Goal: Transaction & Acquisition: Subscribe to service/newsletter

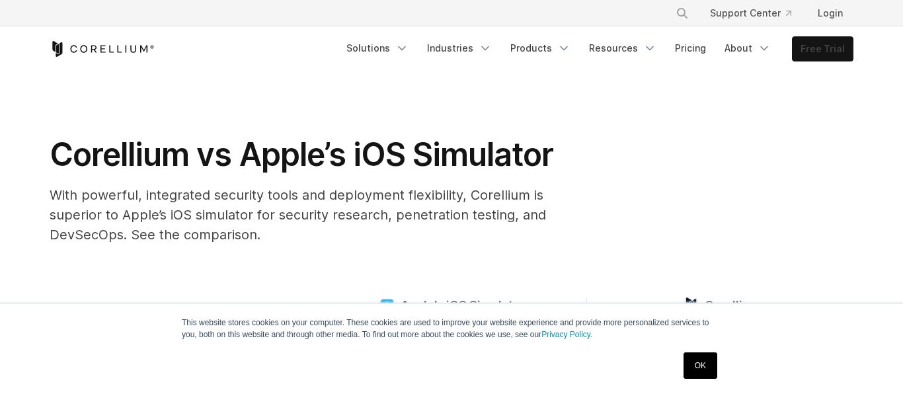
click at [823, 54] on link "Free Trial" at bounding box center [822, 49] width 60 height 24
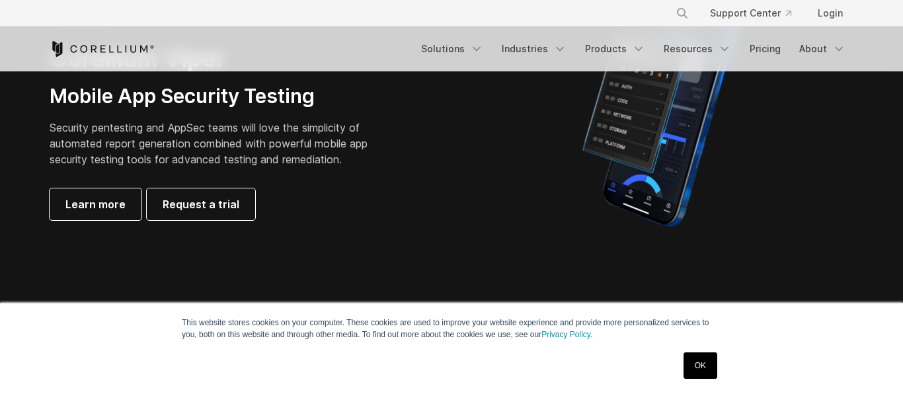
scroll to position [370, 0]
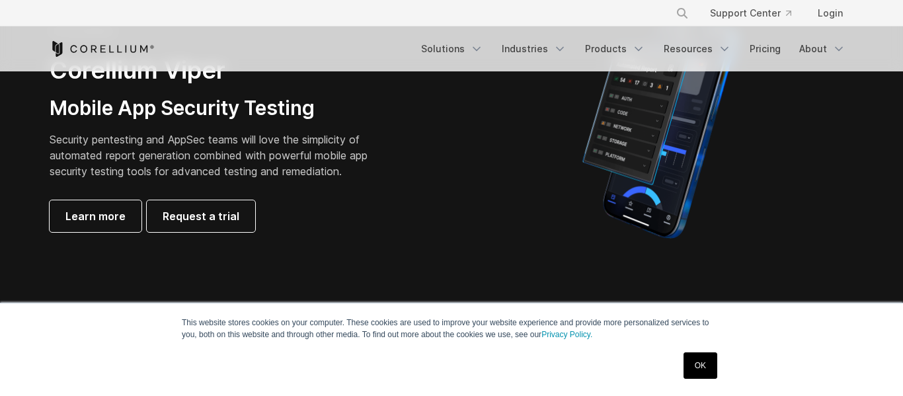
click at [708, 355] on link "OK" at bounding box center [700, 365] width 34 height 26
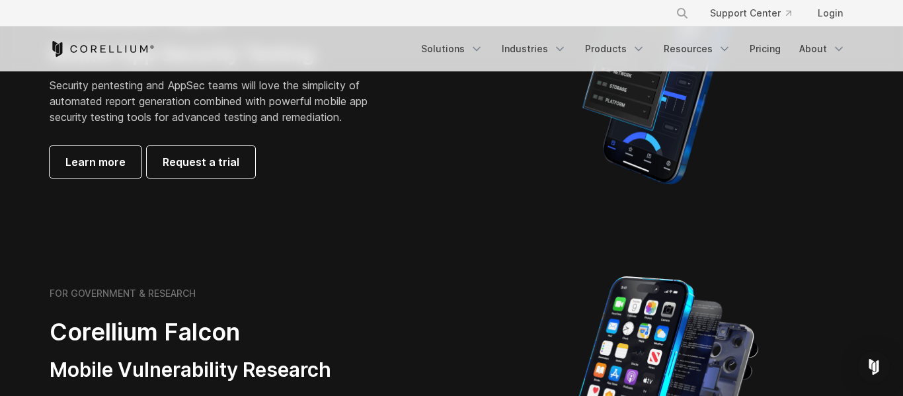
scroll to position [423, 0]
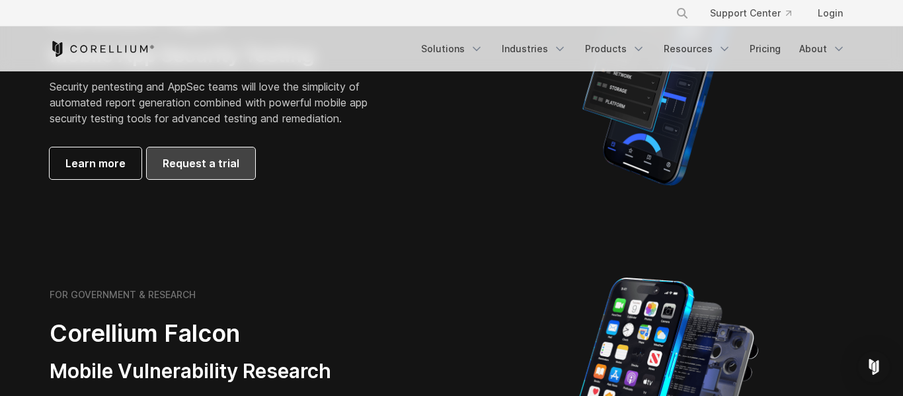
click at [170, 165] on span "Request a trial" at bounding box center [201, 163] width 77 height 16
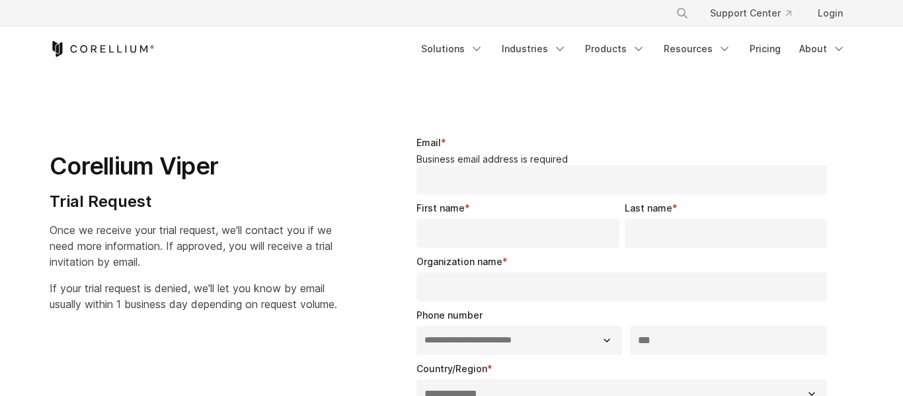
select select "**"
